Goal: Task Accomplishment & Management: Manage account settings

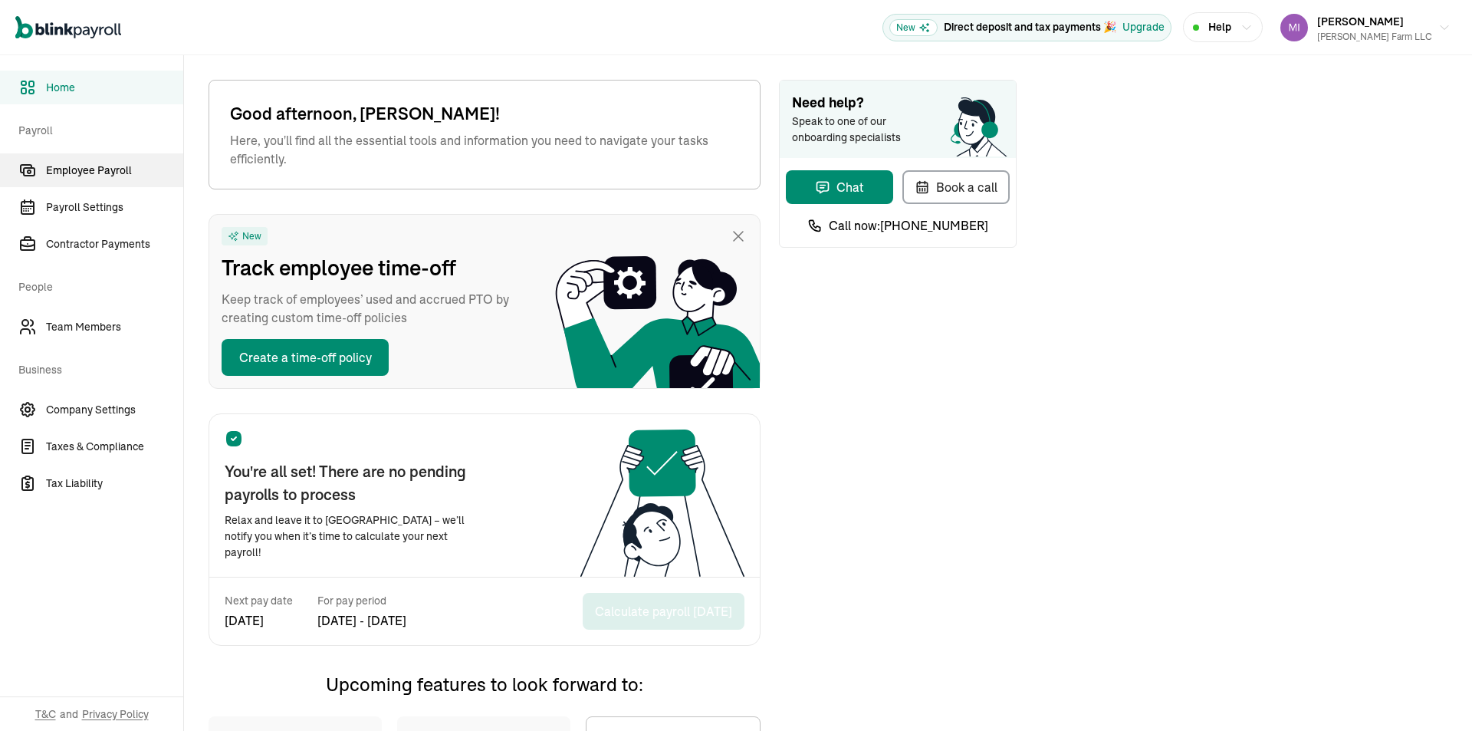
click at [106, 164] on span "Employee Payroll" at bounding box center [114, 171] width 137 height 16
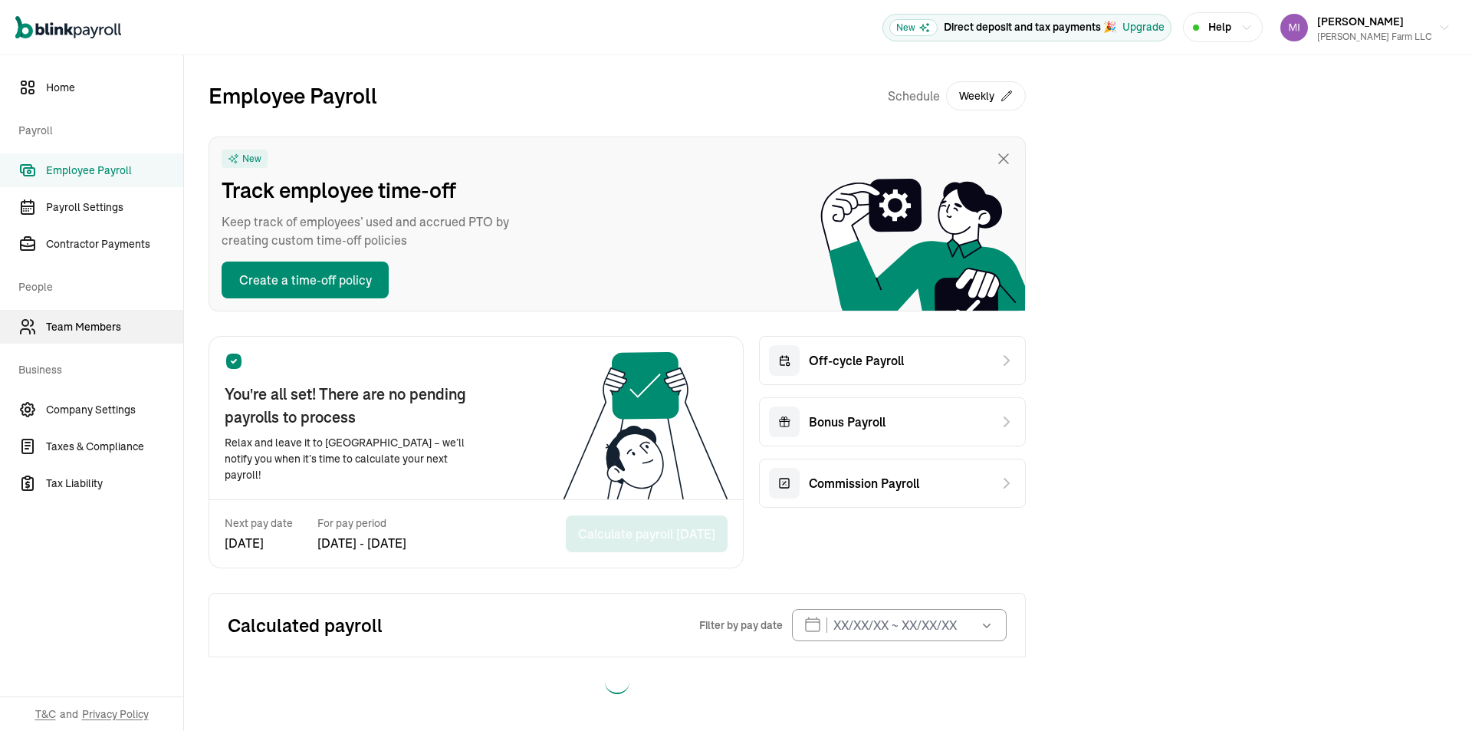
click at [106, 324] on span "Team Members" at bounding box center [114, 327] width 137 height 16
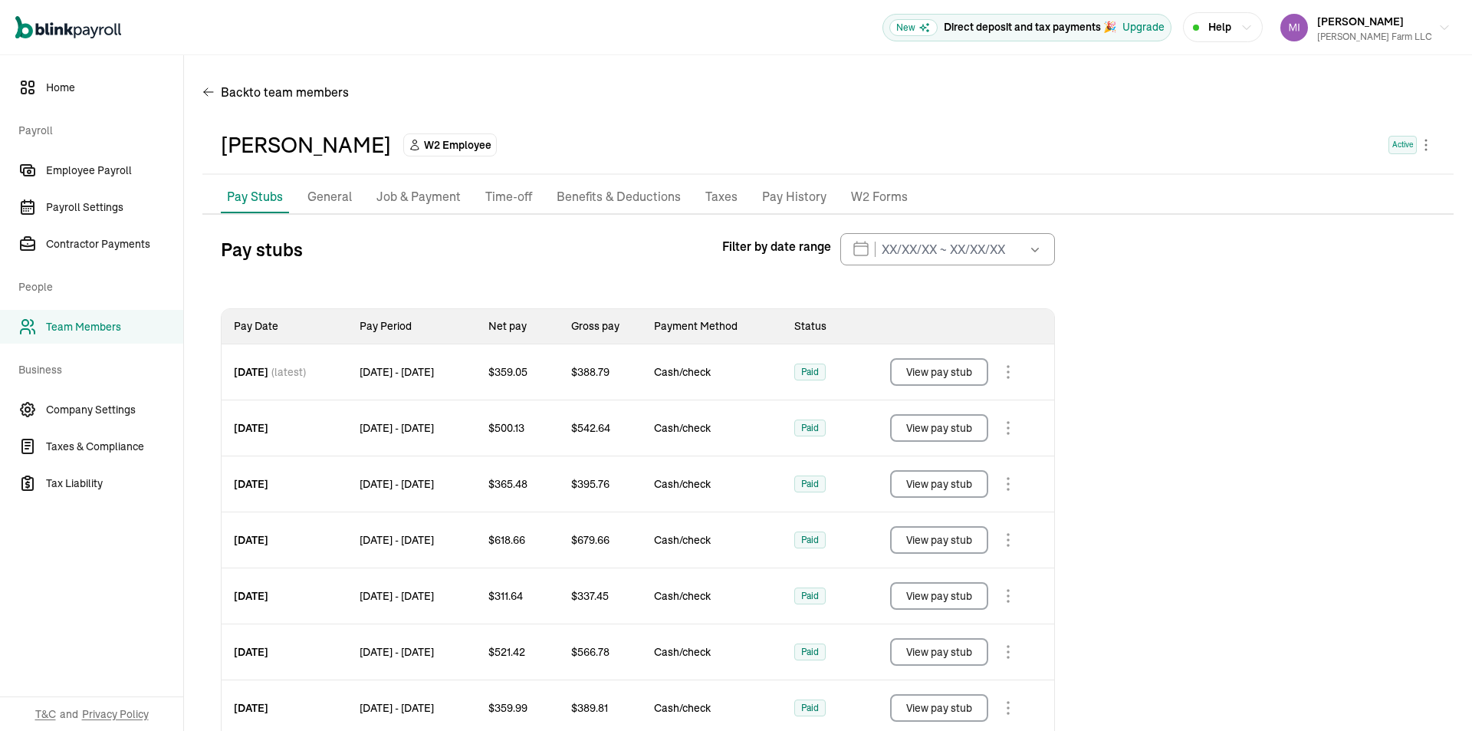
click at [332, 196] on p "General" at bounding box center [329, 197] width 44 height 20
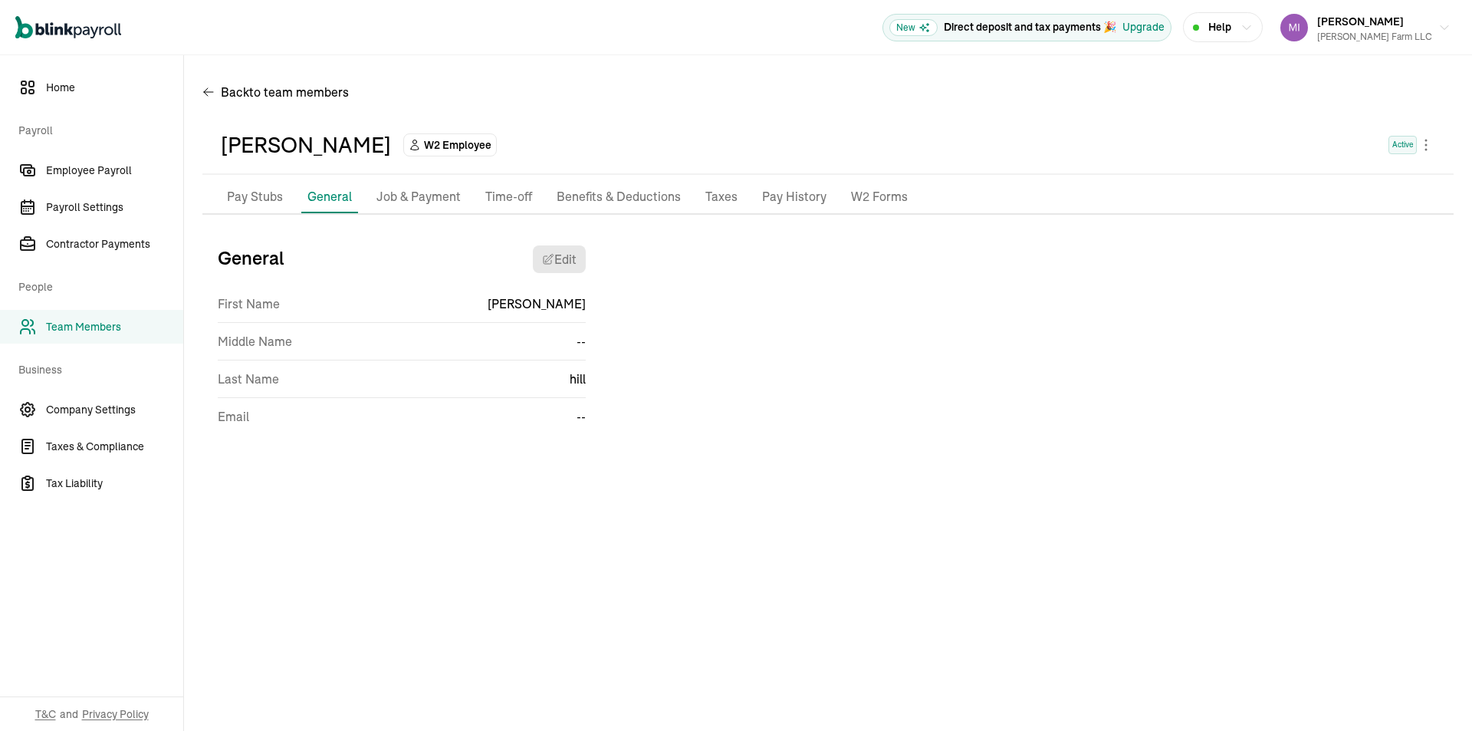
click at [421, 202] on p "Job & Payment" at bounding box center [418, 197] width 84 height 20
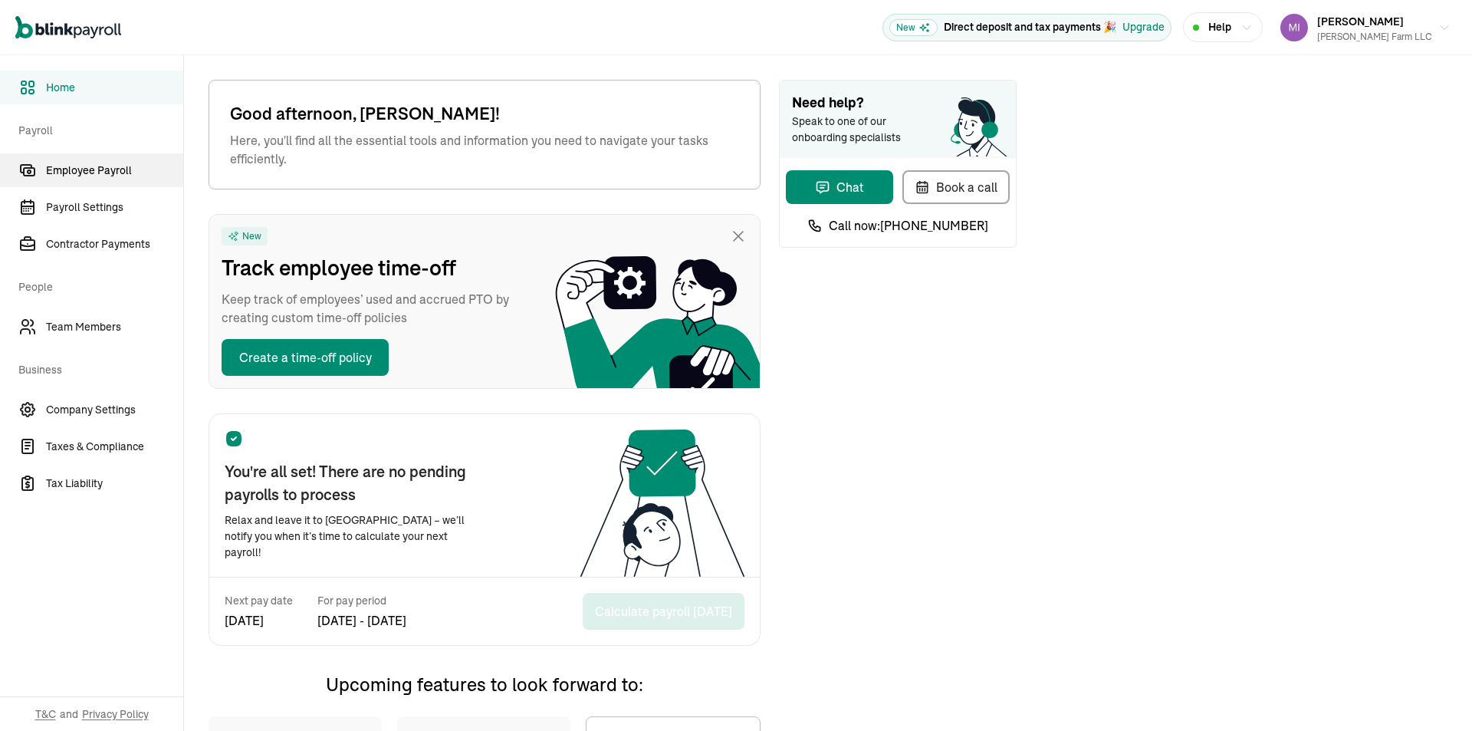
click at [106, 164] on span "Employee Payroll" at bounding box center [114, 171] width 137 height 16
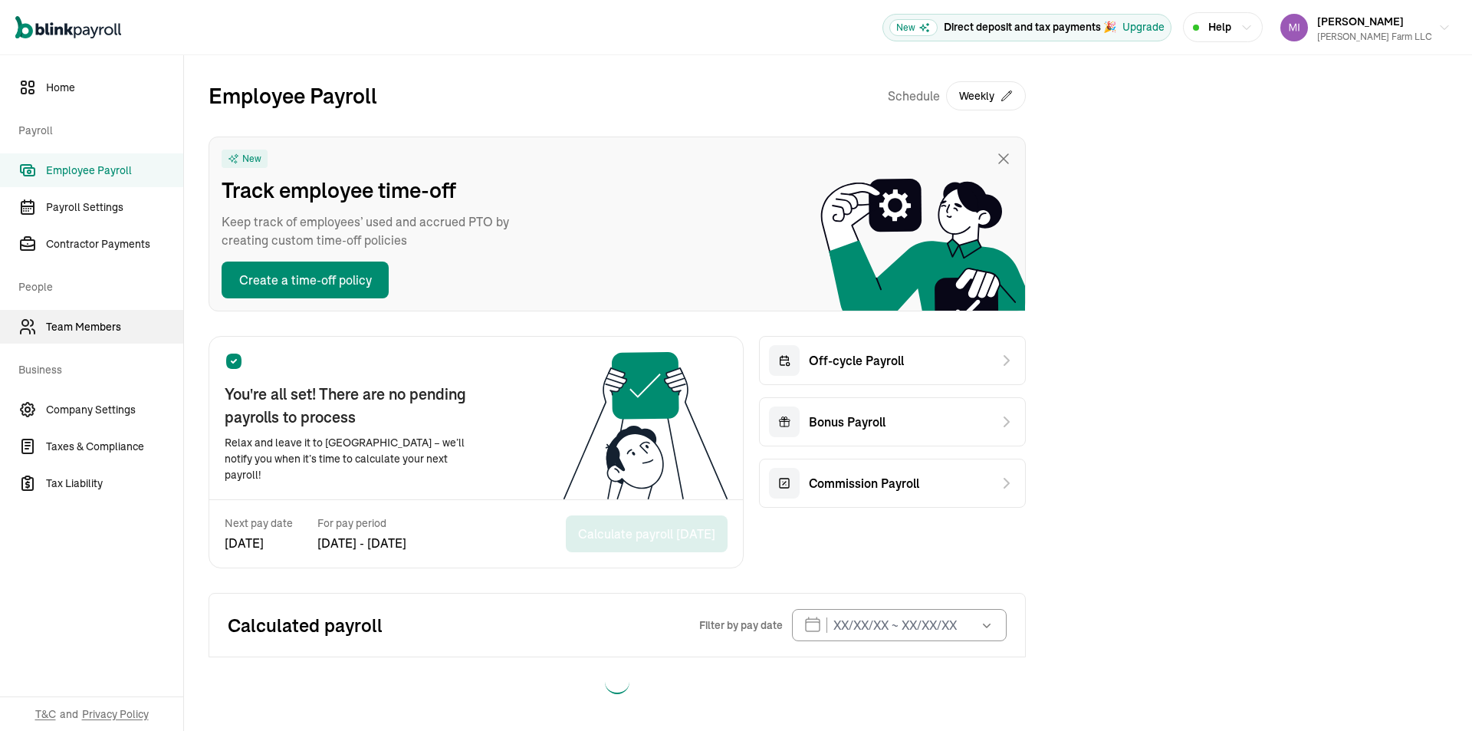
click at [106, 324] on span "Team Members" at bounding box center [114, 327] width 137 height 16
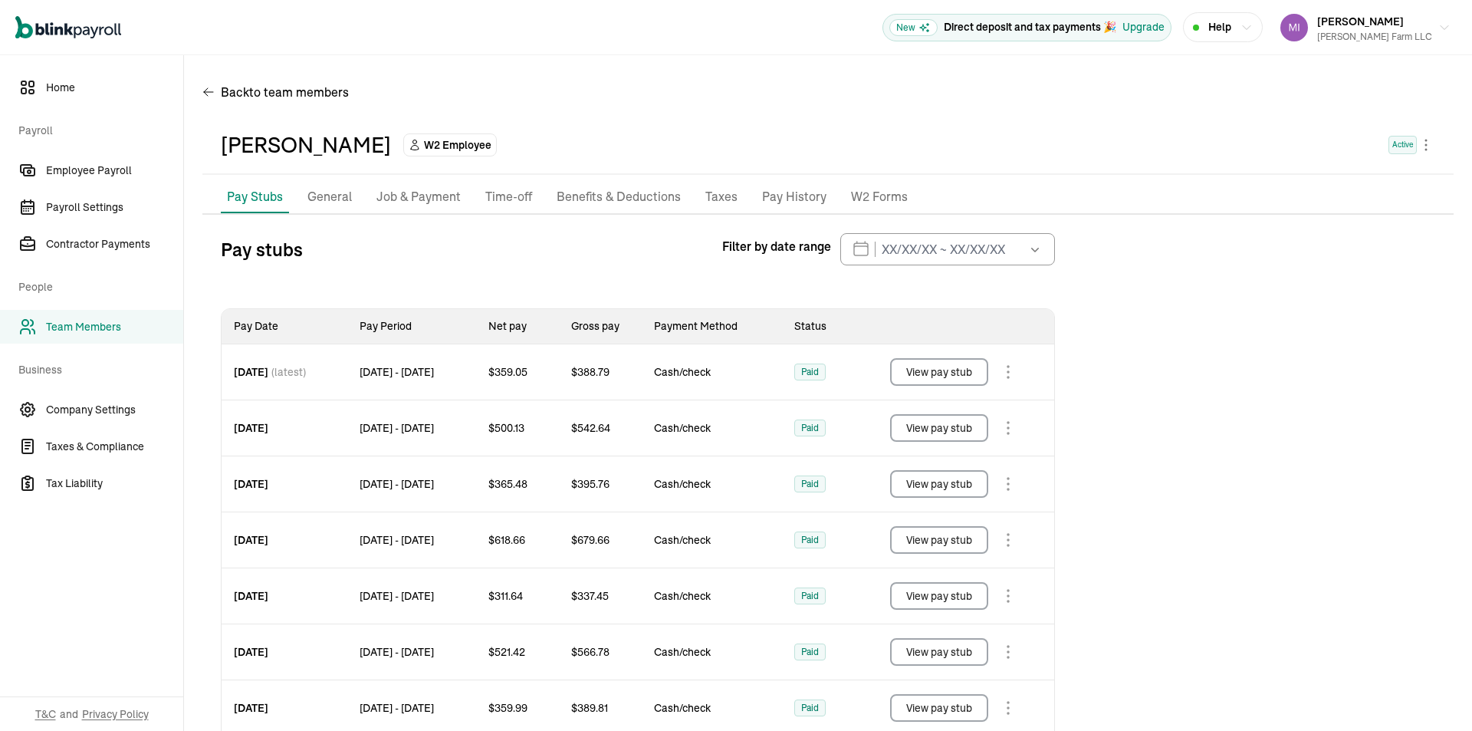
click at [332, 196] on p "General" at bounding box center [329, 197] width 44 height 20
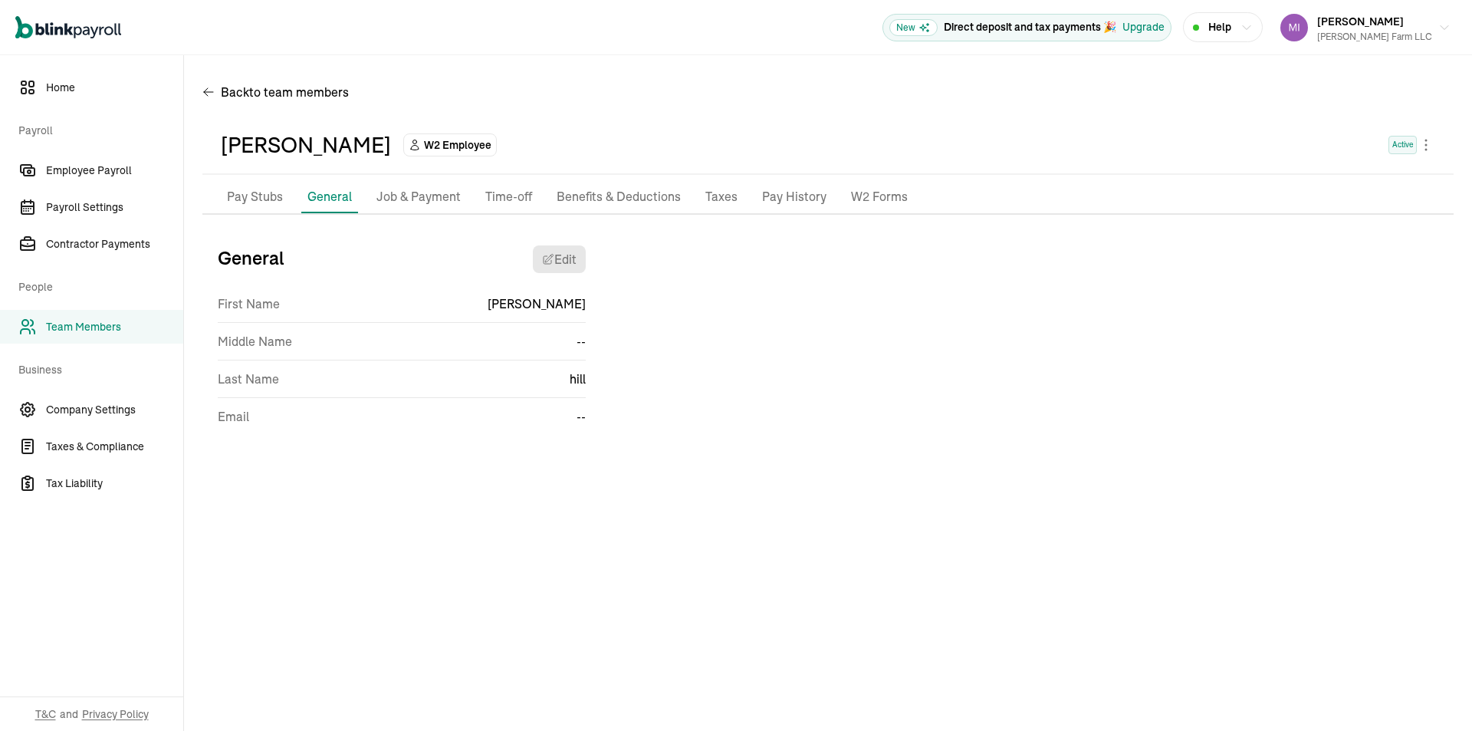
click at [421, 202] on p "Job & Payment" at bounding box center [418, 197] width 84 height 20
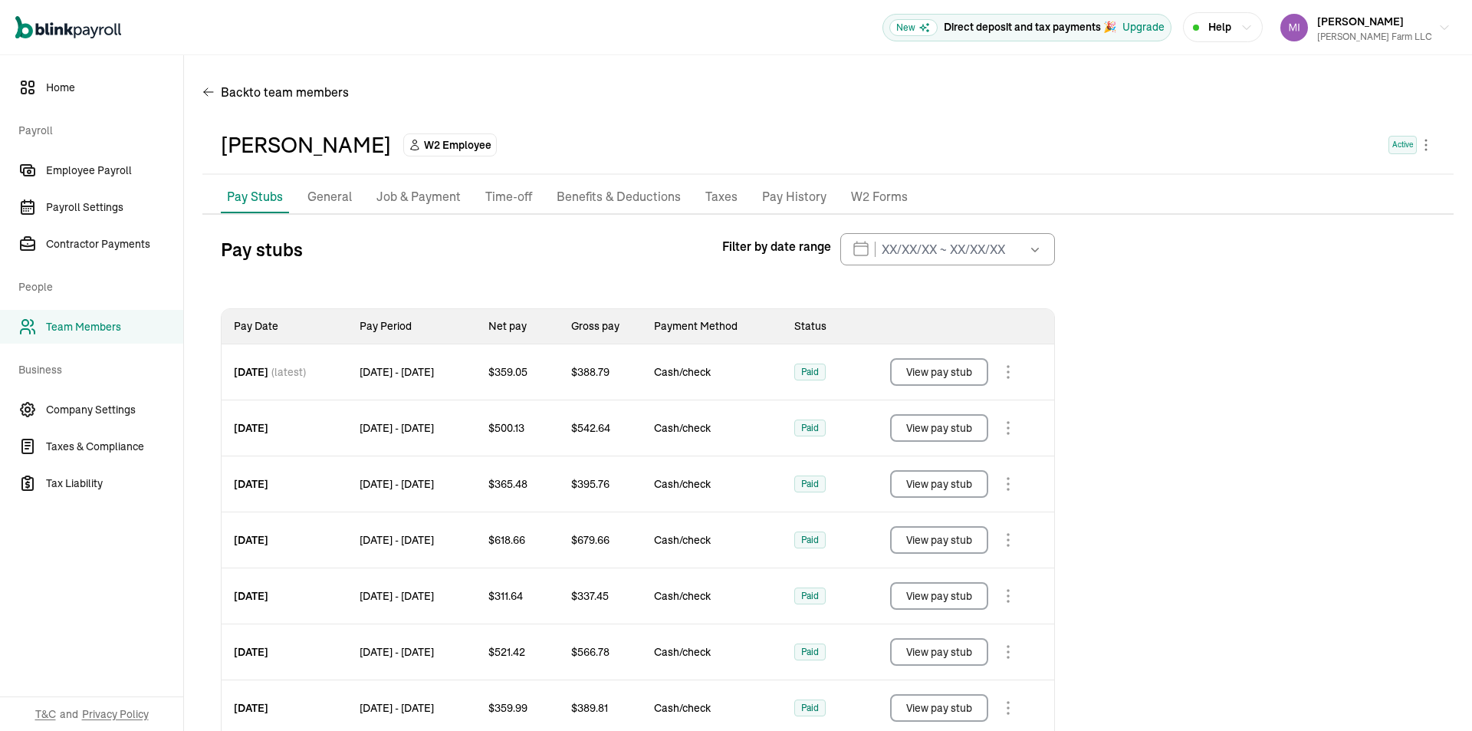
scroll to position [181, 0]
